Goal: Transaction & Acquisition: Purchase product/service

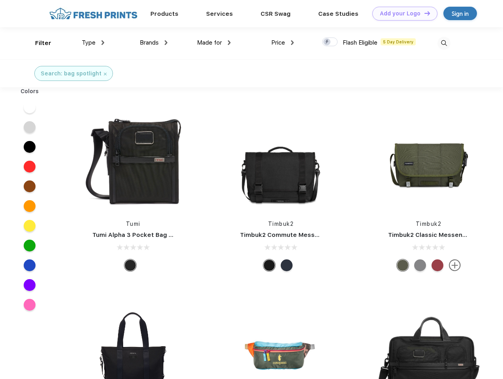
click at [402, 13] on link "Add your Logo Design Tool" at bounding box center [404, 14] width 65 height 14
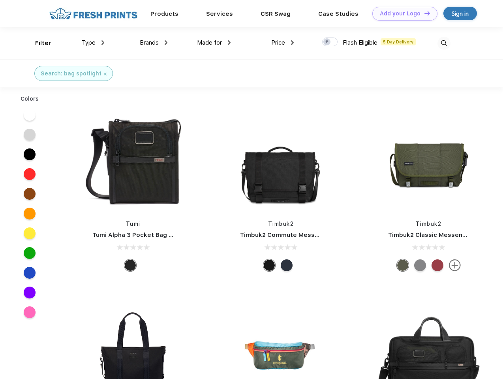
click at [0, 0] on div "Design Tool" at bounding box center [0, 0] width 0 height 0
click at [424, 13] on link "Add your Logo Design Tool" at bounding box center [404, 14] width 65 height 14
click at [38, 43] on div "Filter" at bounding box center [43, 43] width 16 height 9
click at [93, 43] on span "Type" at bounding box center [89, 42] width 14 height 7
click at [154, 43] on span "Brands" at bounding box center [149, 42] width 19 height 7
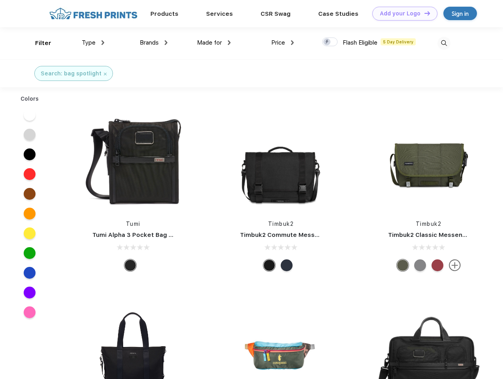
click at [214, 43] on span "Made for" at bounding box center [209, 42] width 25 height 7
click at [283, 43] on span "Price" at bounding box center [278, 42] width 14 height 7
click at [330, 42] on div at bounding box center [329, 42] width 15 height 9
click at [327, 42] on input "checkbox" at bounding box center [324, 39] width 5 height 5
click at [444, 43] on img at bounding box center [444, 43] width 13 height 13
